Goal: Task Accomplishment & Management: Complete application form

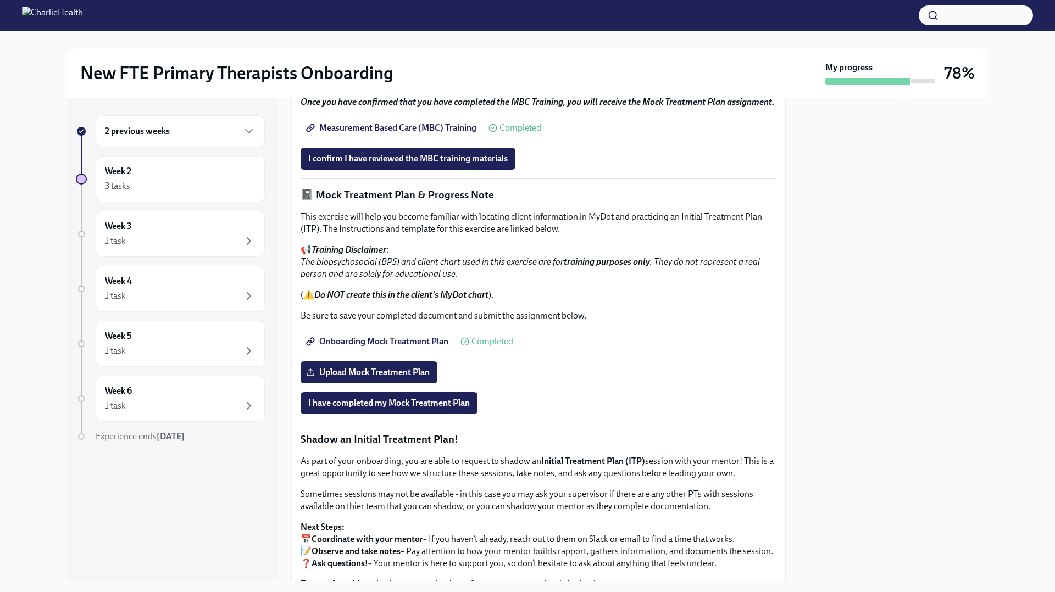
scroll to position [616, 0]
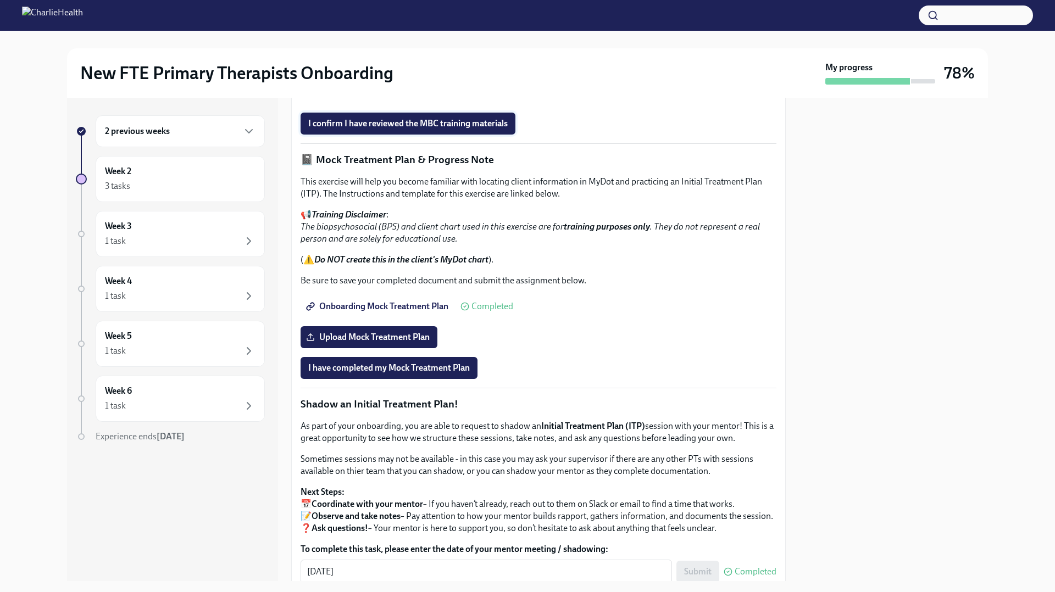
click at [409, 129] on span "I confirm I have reviewed the MBC training materials" at bounding box center [407, 123] width 199 height 11
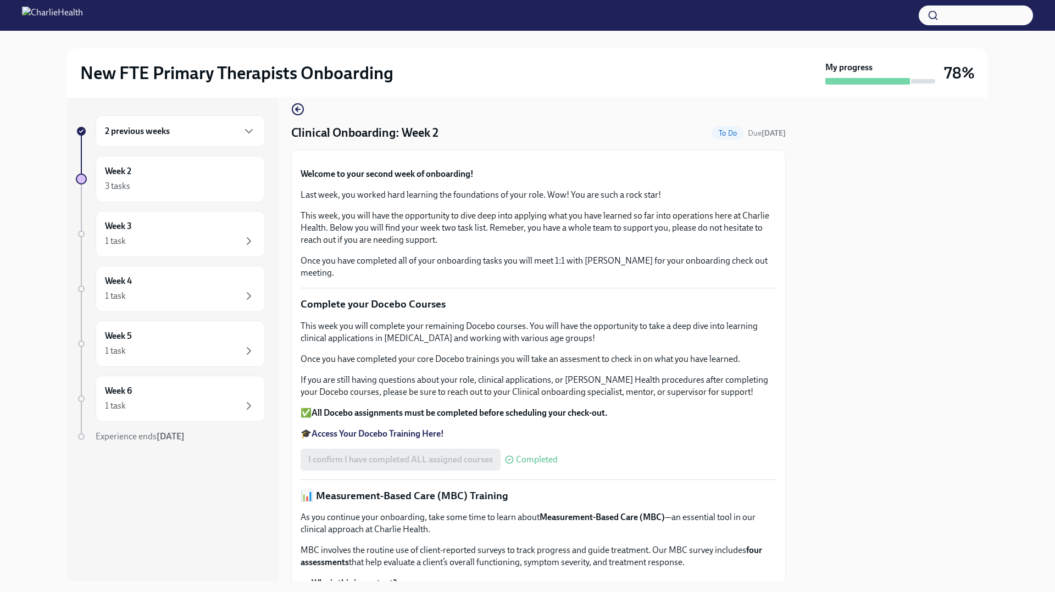
scroll to position [0, 0]
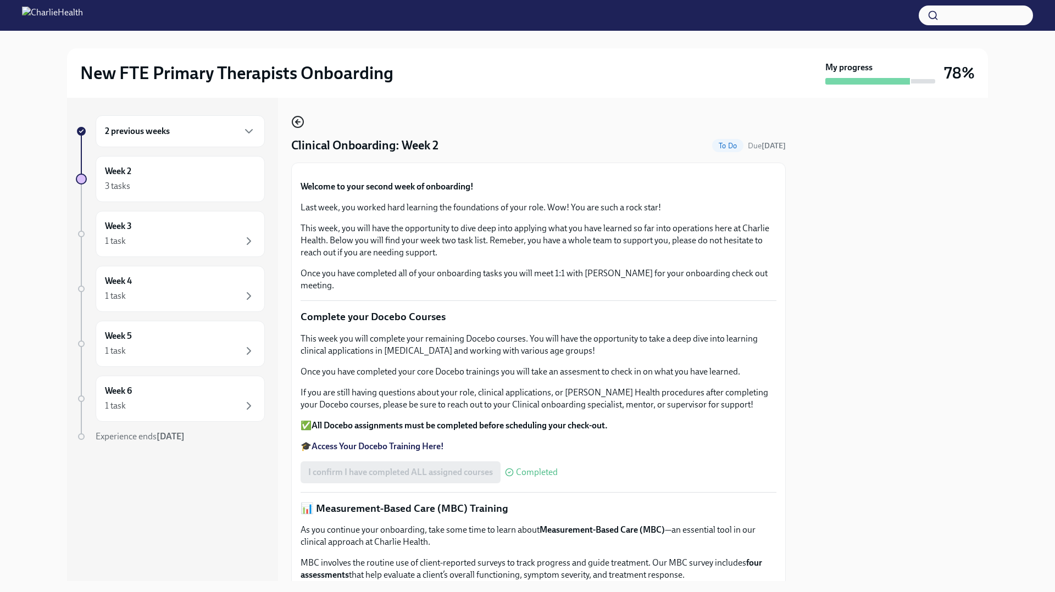
click at [293, 119] on circle "button" at bounding box center [297, 121] width 11 height 11
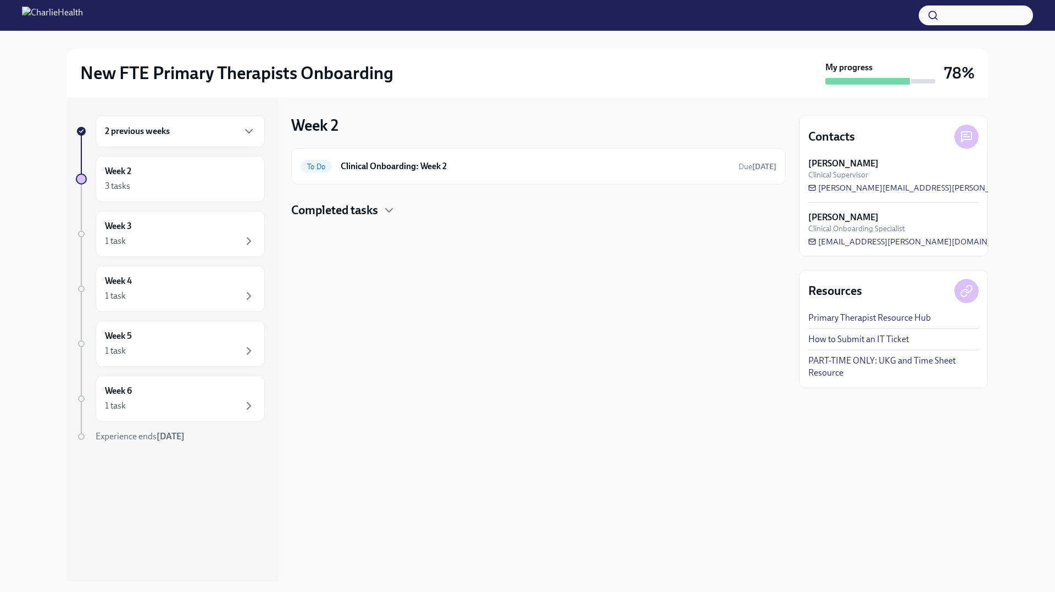
click at [381, 212] on div "Completed tasks" at bounding box center [538, 210] width 494 height 16
click at [397, 246] on h6 "Compliance Onboarding: Week 2" at bounding box center [523, 246] width 367 height 12
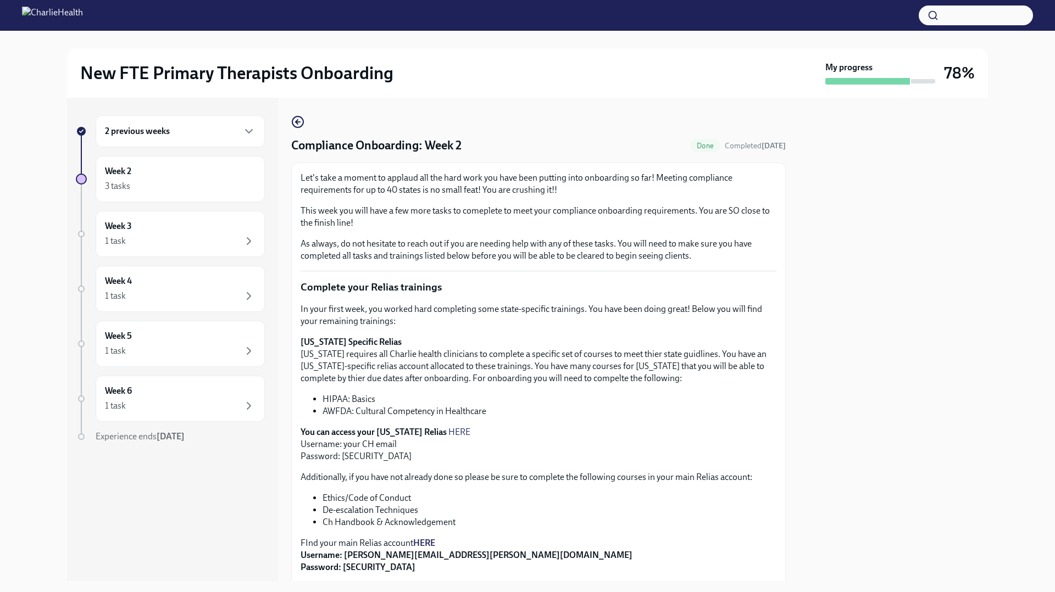
click at [308, 121] on div "Compliance Onboarding: Week 2 Done Completed [DATE] Let's take a moment to appl…" at bounding box center [538, 502] width 494 height 775
click at [295, 126] on icon "button" at bounding box center [297, 121] width 13 height 13
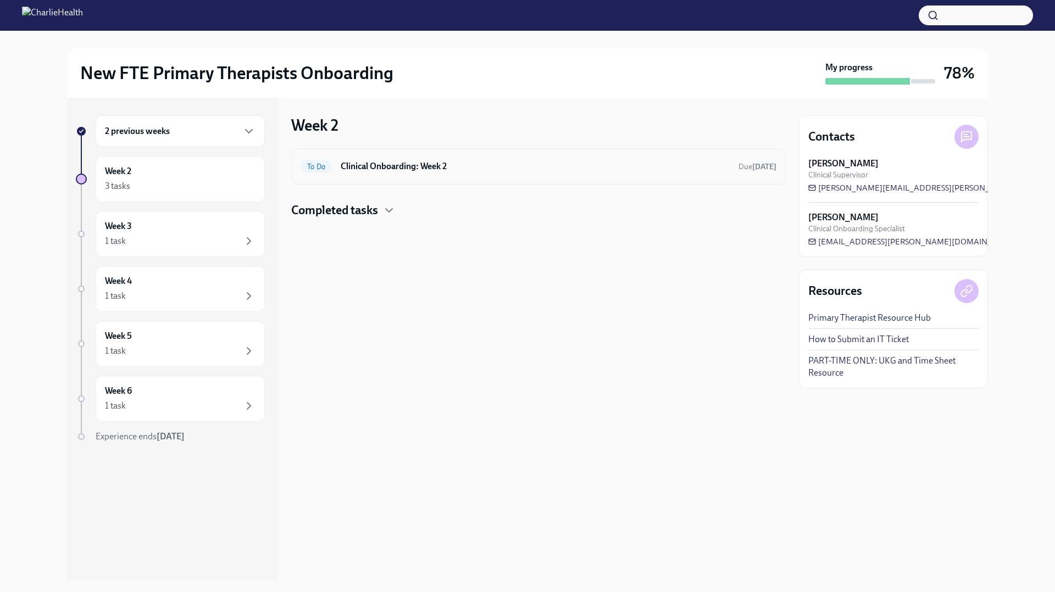
click at [376, 159] on div "To Do Clinical Onboarding: Week 2 Due [DATE]" at bounding box center [539, 167] width 476 height 18
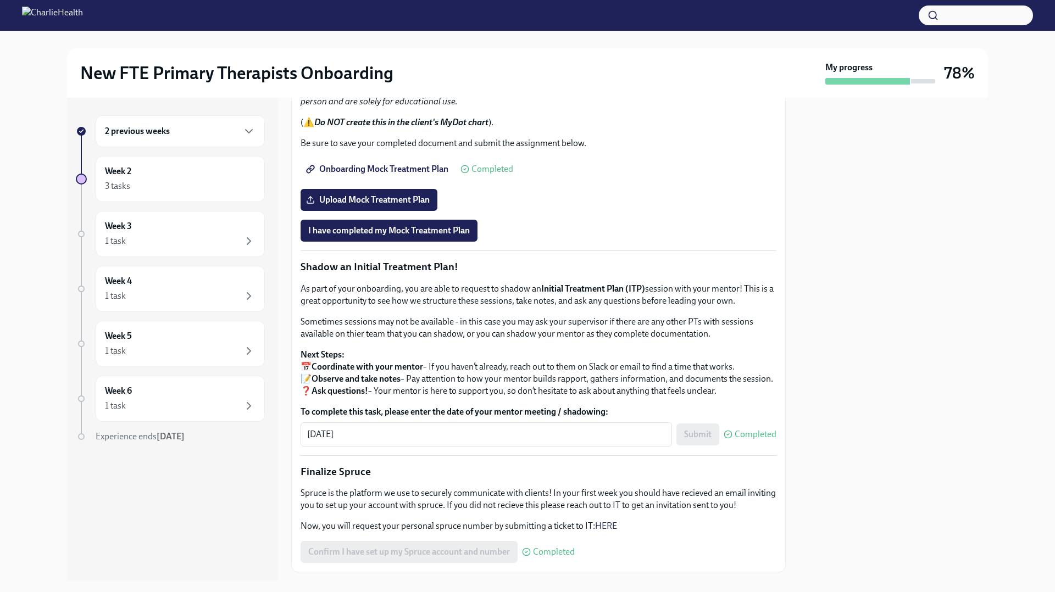
scroll to position [754, 0]
